Goal: Book appointment/travel/reservation

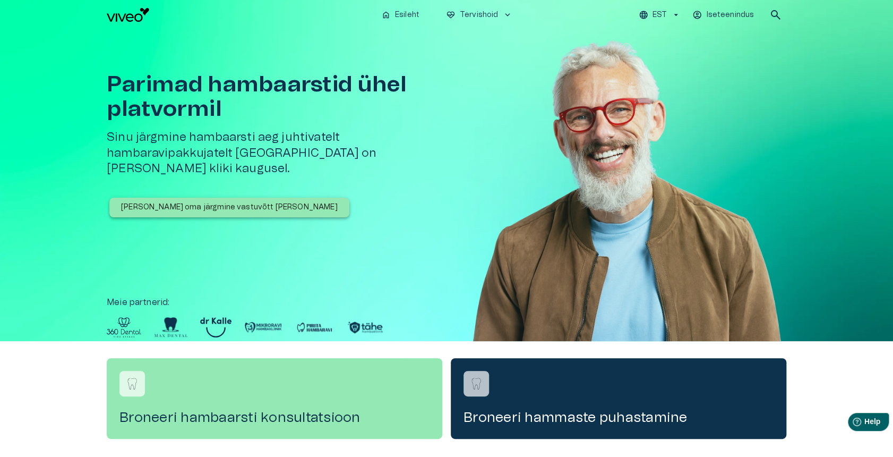
click at [246, 202] on p "[PERSON_NAME] oma järgmine vastuvõtt [PERSON_NAME]" at bounding box center [229, 207] width 217 height 11
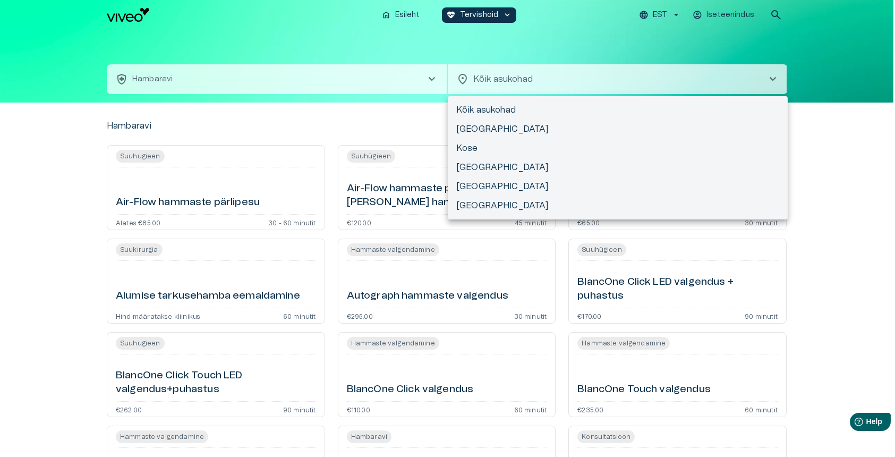
click at [519, 81] on body "Hindame teie privaatsust Kasutame küpsiseid teie sirvimiskogemuse parandamiseks…" at bounding box center [447, 228] width 895 height 457
click at [485, 202] on li "[GEOGRAPHIC_DATA]" at bounding box center [618, 205] width 340 height 19
type input "**********"
